Goal: Transaction & Acquisition: Purchase product/service

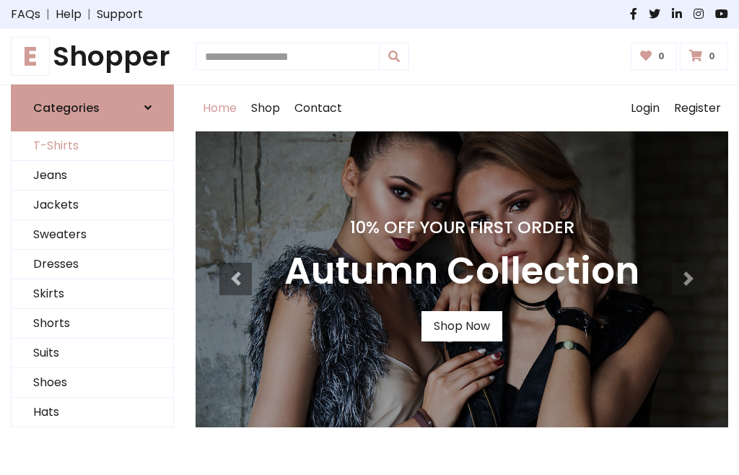
click at [92, 146] on link "T-Shirts" at bounding box center [93, 146] width 162 height 30
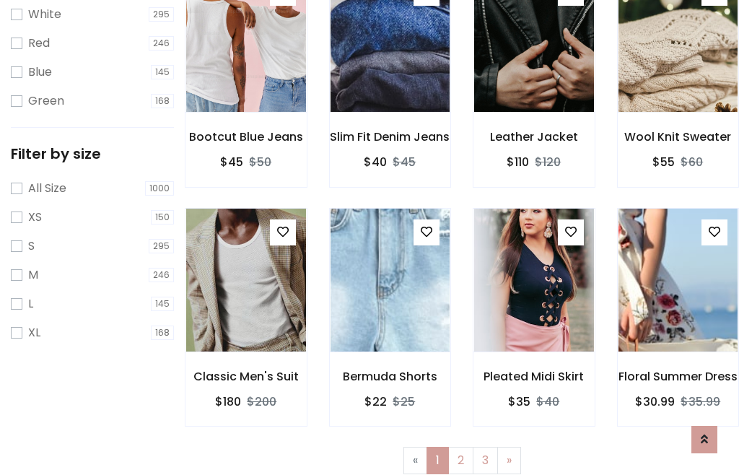
scroll to position [26, 0]
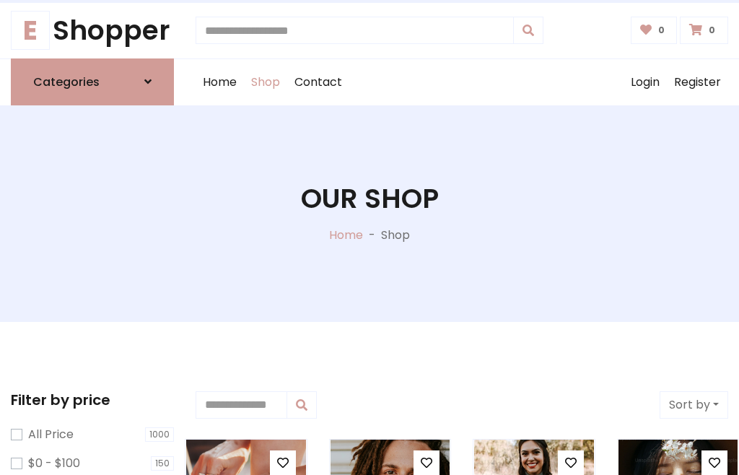
click at [369, 213] on h1 "Our Shop" at bounding box center [370, 199] width 138 height 32
click at [462, 82] on div "Home Shop Contact Log out Login Register" at bounding box center [462, 82] width 533 height 46
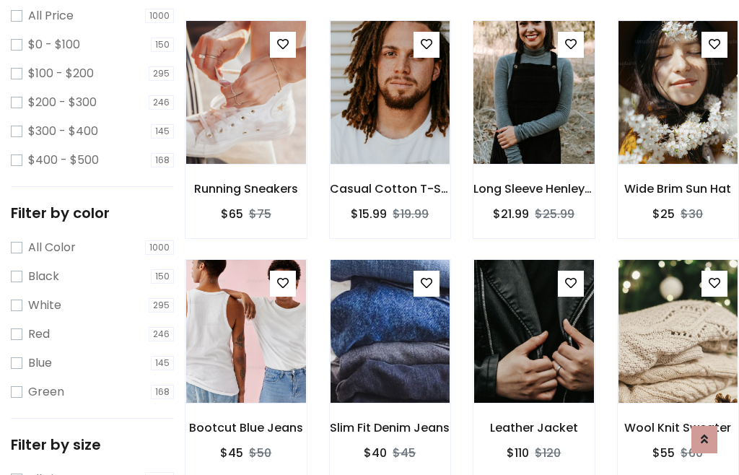
click at [533, 118] on img at bounding box center [534, 92] width 144 height 346
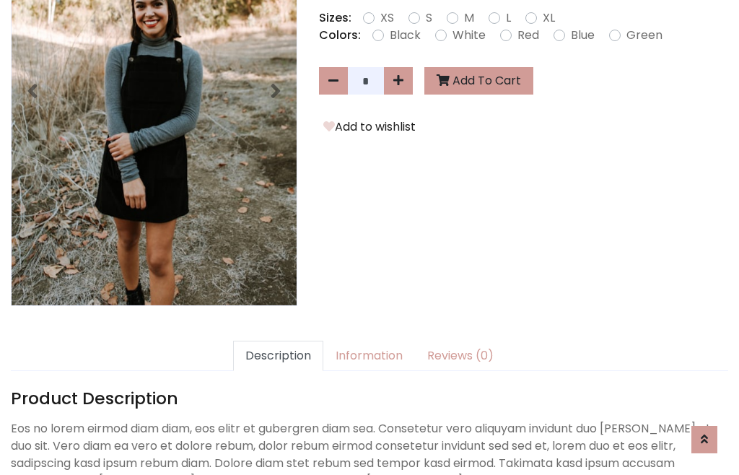
scroll to position [353, 0]
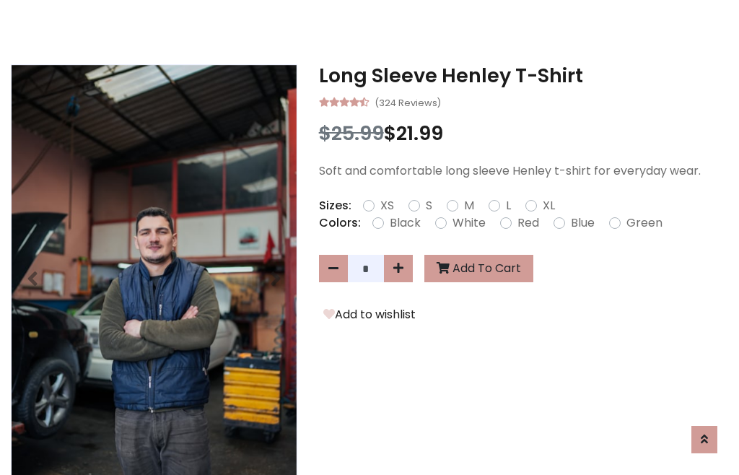
click at [523, 75] on h3 "Long Sleeve Henley T-Shirt" at bounding box center [523, 75] width 409 height 23
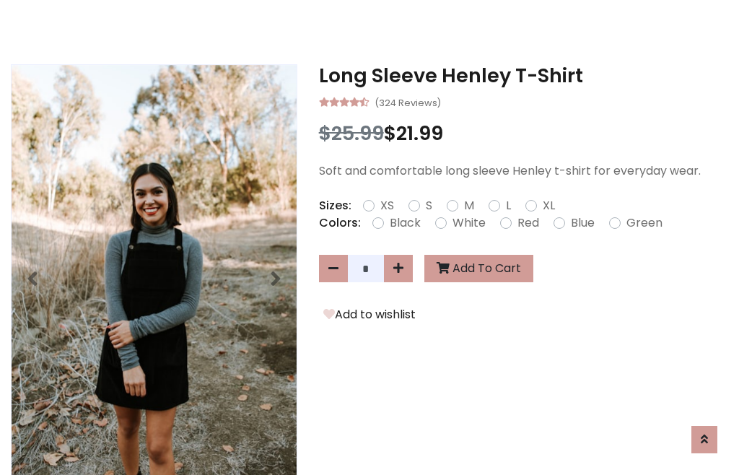
click at [523, 75] on h3 "Long Sleeve Henley T-Shirt" at bounding box center [523, 75] width 409 height 23
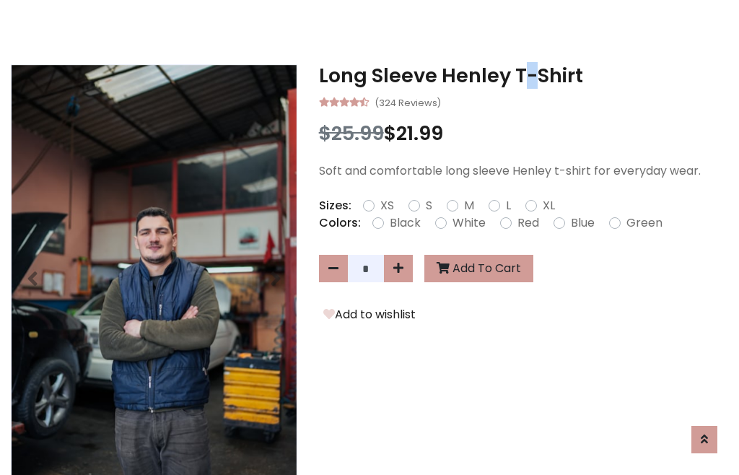
click at [523, 75] on h3 "Long Sleeve Henley T-Shirt" at bounding box center [523, 75] width 409 height 23
